Goal: Task Accomplishment & Management: Manage account settings

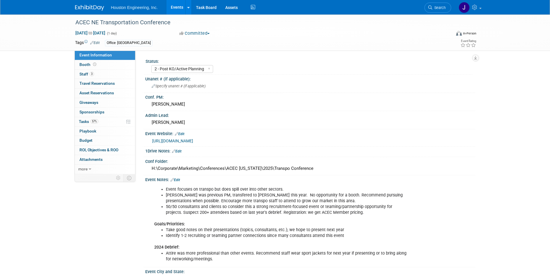
select select "2 - Post KO/Active Planning"
select select "No"
select select "Multi-sector/Any/All"
click at [193, 141] on link "[URL][DOMAIN_NAME]" at bounding box center [172, 141] width 41 height 5
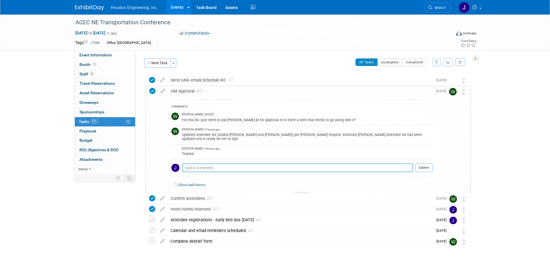
click at [198, 164] on textarea at bounding box center [297, 168] width 231 height 9
type textarea "They are now registered!"
click at [425, 165] on button "Submit" at bounding box center [423, 168] width 17 height 9
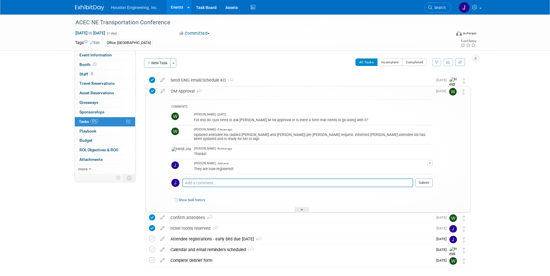
click at [283, 189] on div "Pro tip: Press Ctrl-Enter to submit comment." at bounding box center [297, 189] width 231 height 4
click at [529, 180] on div "ACEC NE Transportation Conference Oct 28, 2025 to Oct 28, 2025 (1 day) Oct 28, …" at bounding box center [275, 157] width 550 height 287
click at [501, 181] on div "ACEC NE Transportation Conference Oct 28, 2025 to Oct 28, 2025 (1 day) Oct 28, …" at bounding box center [275, 157] width 550 height 287
click at [81, 55] on span "Event Information" at bounding box center [95, 55] width 32 height 5
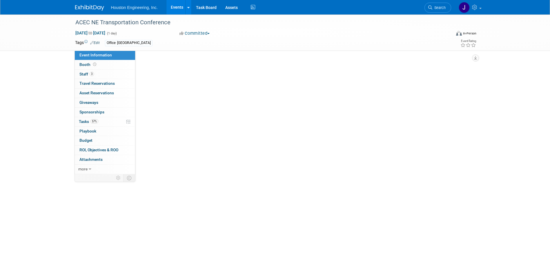
select select "2 - Post KO/Active Planning"
select select "No"
select select "Multi-sector/Any/All"
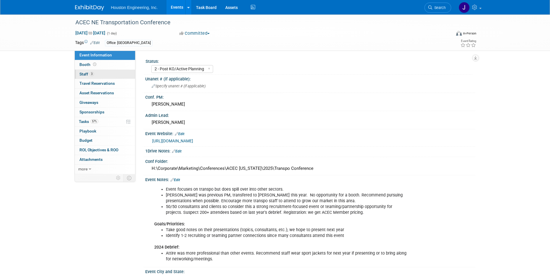
click at [87, 73] on span "Staff 3" at bounding box center [86, 74] width 14 height 5
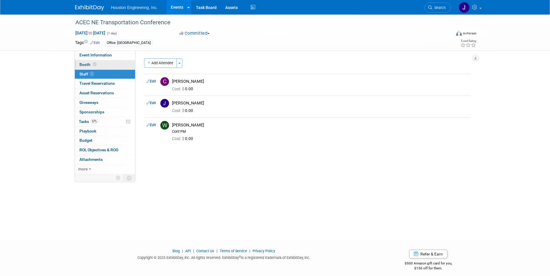
click at [83, 64] on span "Booth" at bounding box center [88, 64] width 18 height 5
select select "No"
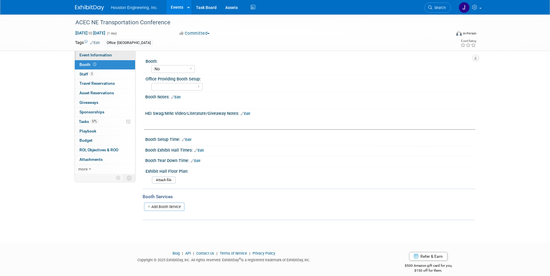
click at [91, 52] on link "Event Information" at bounding box center [105, 55] width 60 height 9
select select "2 - Post KO/Active Planning"
select select "No"
select select "Multi-sector/Any/All"
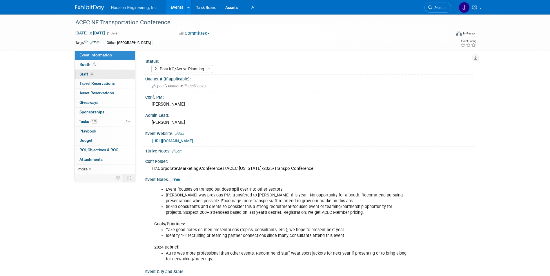
click at [85, 75] on span "Staff 3" at bounding box center [86, 74] width 14 height 5
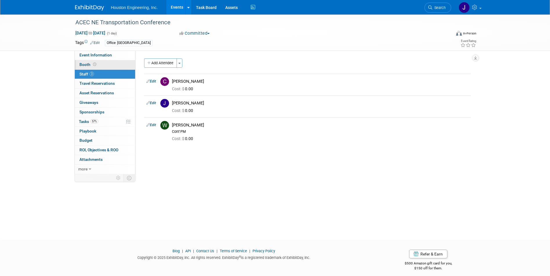
click at [90, 65] on span "Booth" at bounding box center [88, 64] width 18 height 5
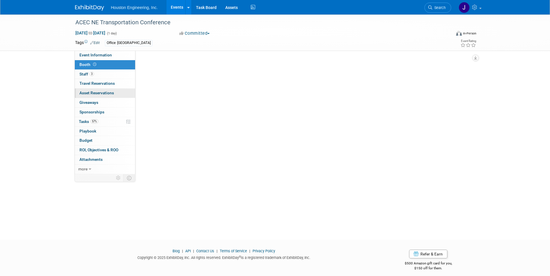
select select "No"
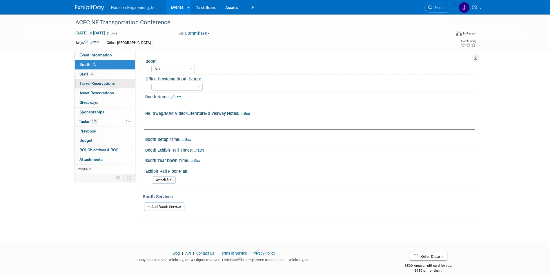
click at [99, 85] on span "Travel Reservations 0" at bounding box center [96, 83] width 35 height 5
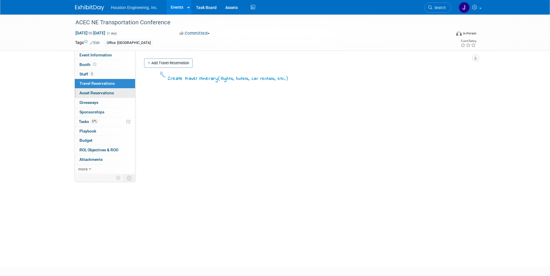
click at [107, 92] on span "Asset Reservations 0" at bounding box center [96, 93] width 34 height 5
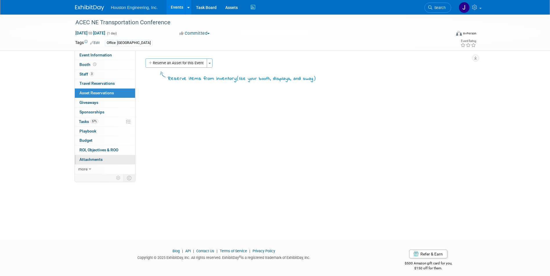
click at [92, 158] on span "Attachments 0" at bounding box center [90, 159] width 23 height 5
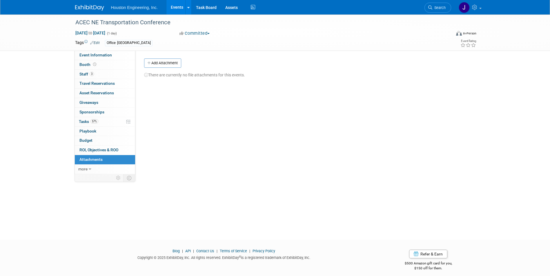
click at [180, 7] on link "Events" at bounding box center [176, 7] width 21 height 14
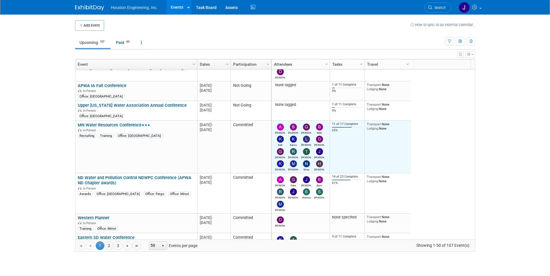
scroll to position [116, 0]
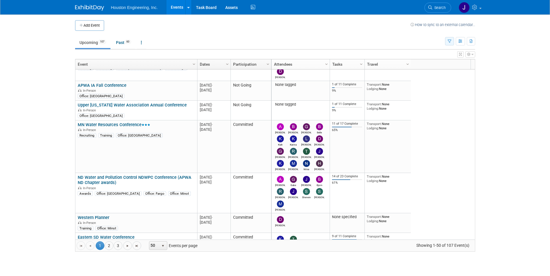
click at [449, 41] on icon "button" at bounding box center [449, 42] width 4 height 4
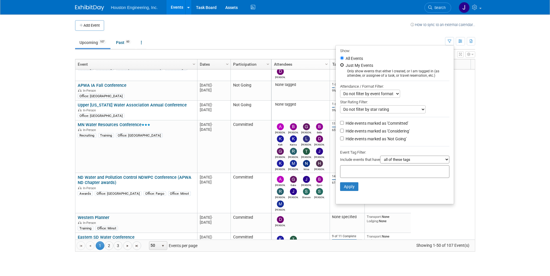
click at [340, 66] on input "Just My Events" at bounding box center [342, 65] width 4 height 4
radio input "true"
click at [346, 191] on button "Apply" at bounding box center [349, 187] width 19 height 9
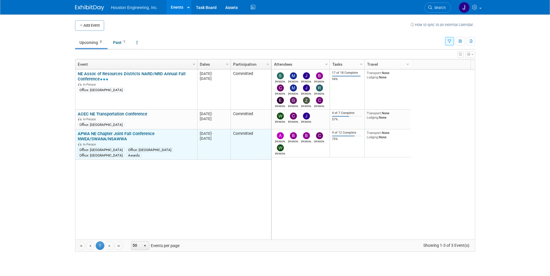
click at [110, 136] on link "APWA NE Chapter Joint Fall Conference NWEA/SWANA/NSAWWA" at bounding box center [116, 136] width 77 height 11
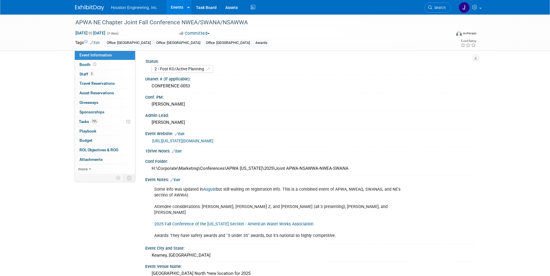
select select "2 - Post KO/Active Planning"
select select "Yes"
select select "Multi-sector/Any/All"
click at [216, 208] on div "Some info was updated in August but still waiting on registration info. This is…" at bounding box center [280, 213] width 261 height 58
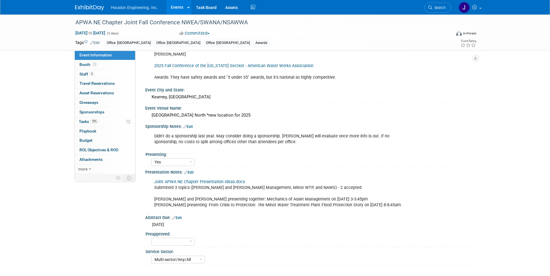
scroll to position [174, 0]
